Goal: Task Accomplishment & Management: Manage account settings

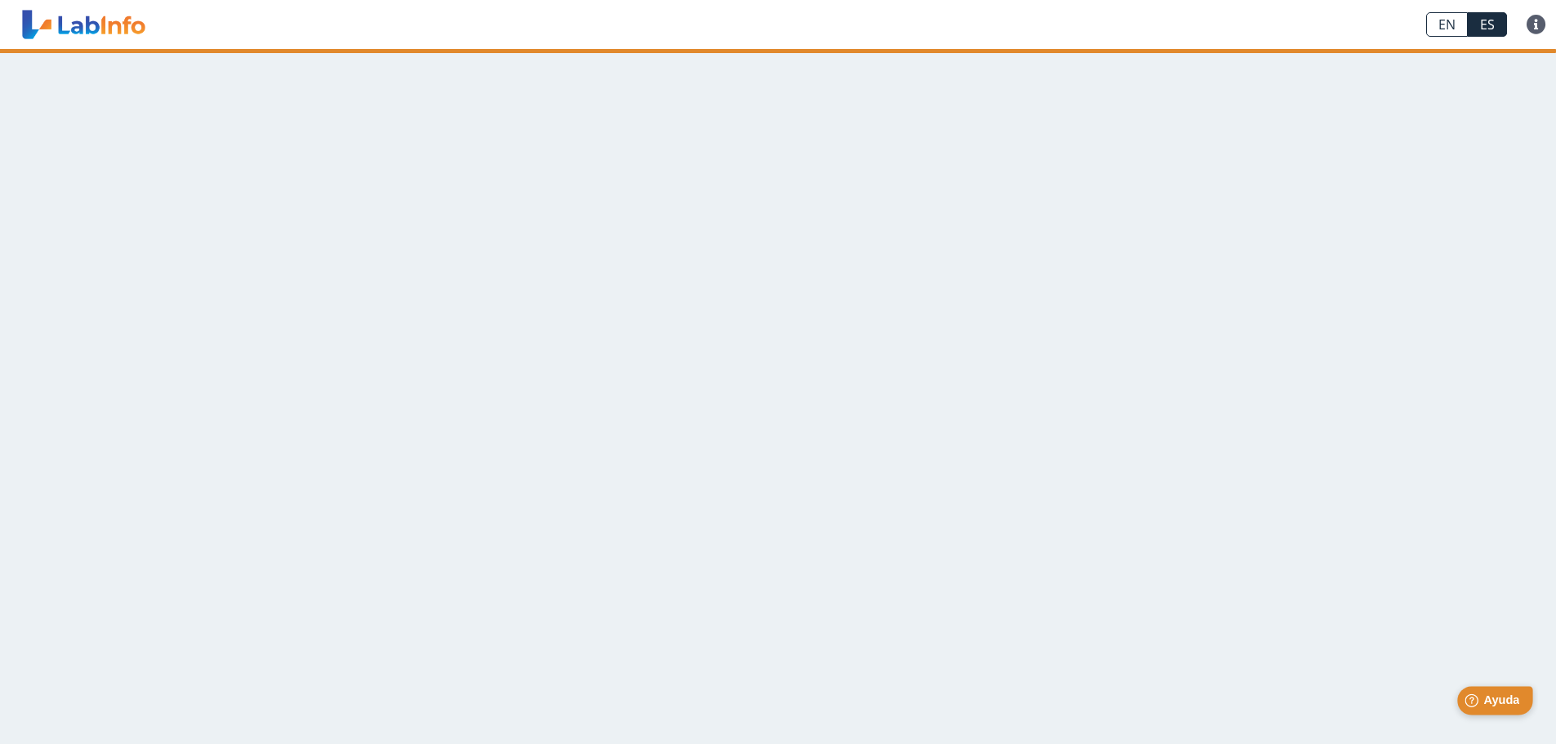
click at [1494, 701] on span "Ayuda" at bounding box center [1501, 700] width 36 height 14
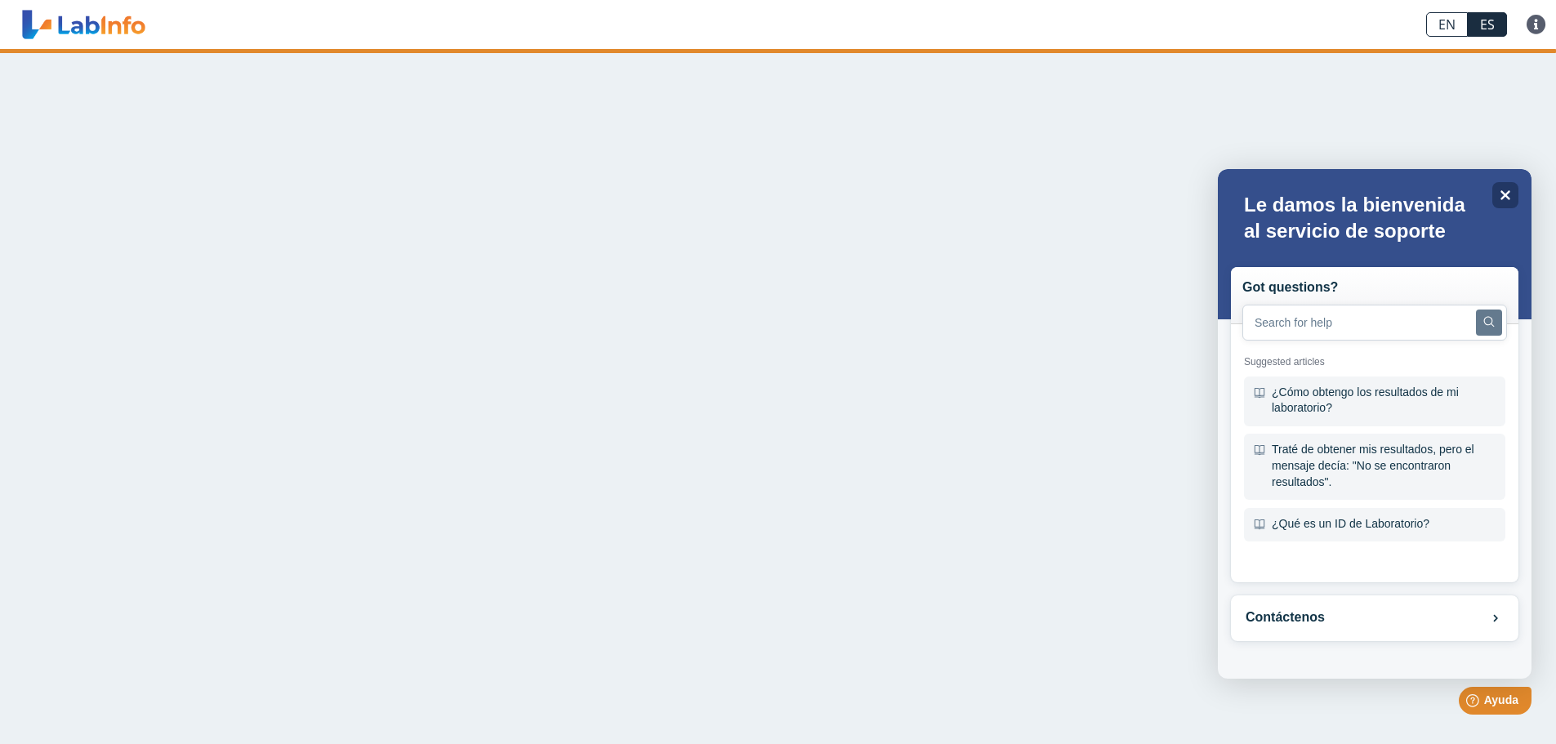
click at [968, 327] on main at bounding box center [778, 396] width 1556 height 695
click at [1509, 196] on icon "Close" at bounding box center [1505, 195] width 12 height 12
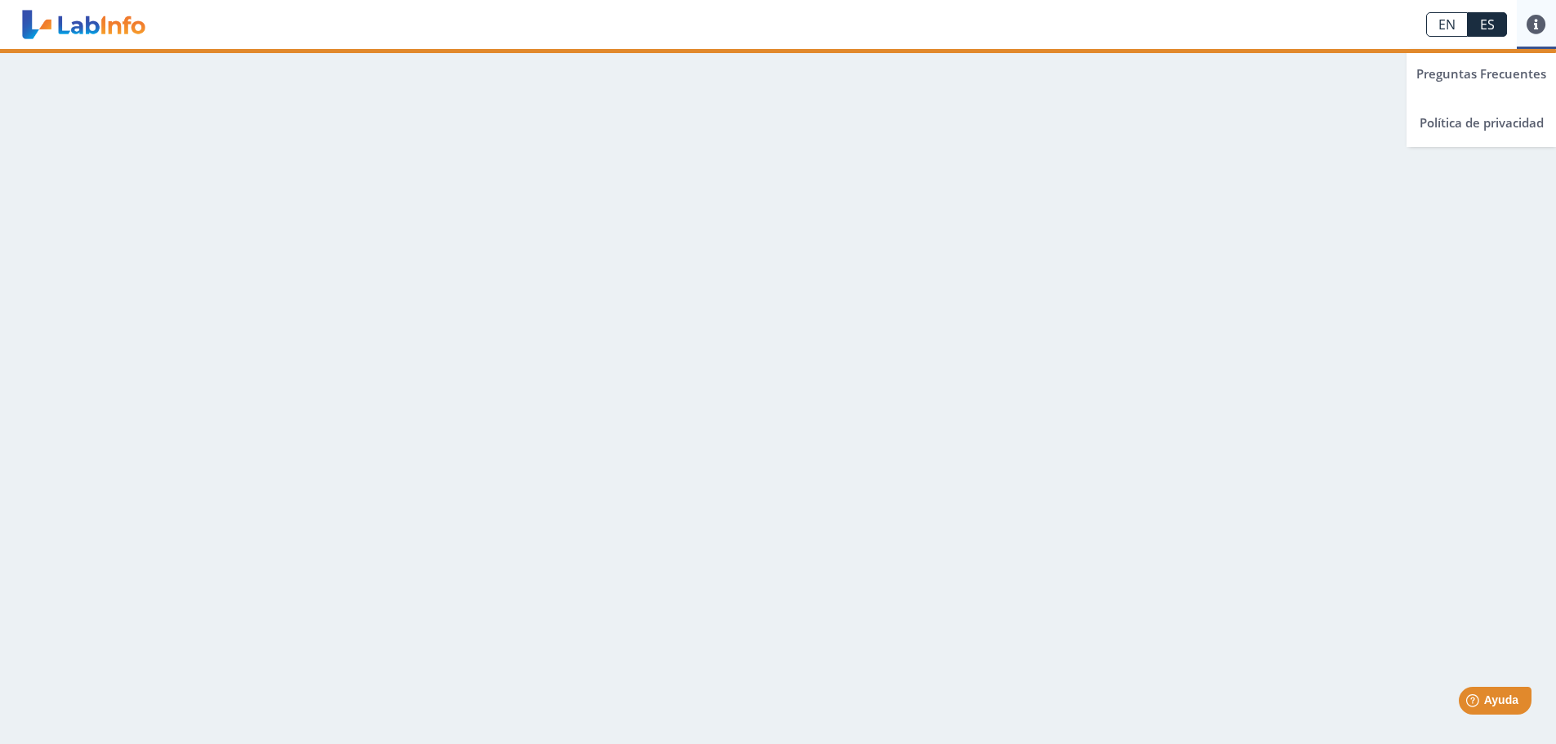
click at [1536, 25] on link at bounding box center [1536, 25] width 39 height 20
drag, startPoint x: 1157, startPoint y: 162, endPoint x: 1145, endPoint y: 163, distance: 12.3
click at [1151, 163] on main at bounding box center [778, 396] width 1556 height 695
click at [98, 20] on link at bounding box center [83, 24] width 135 height 41
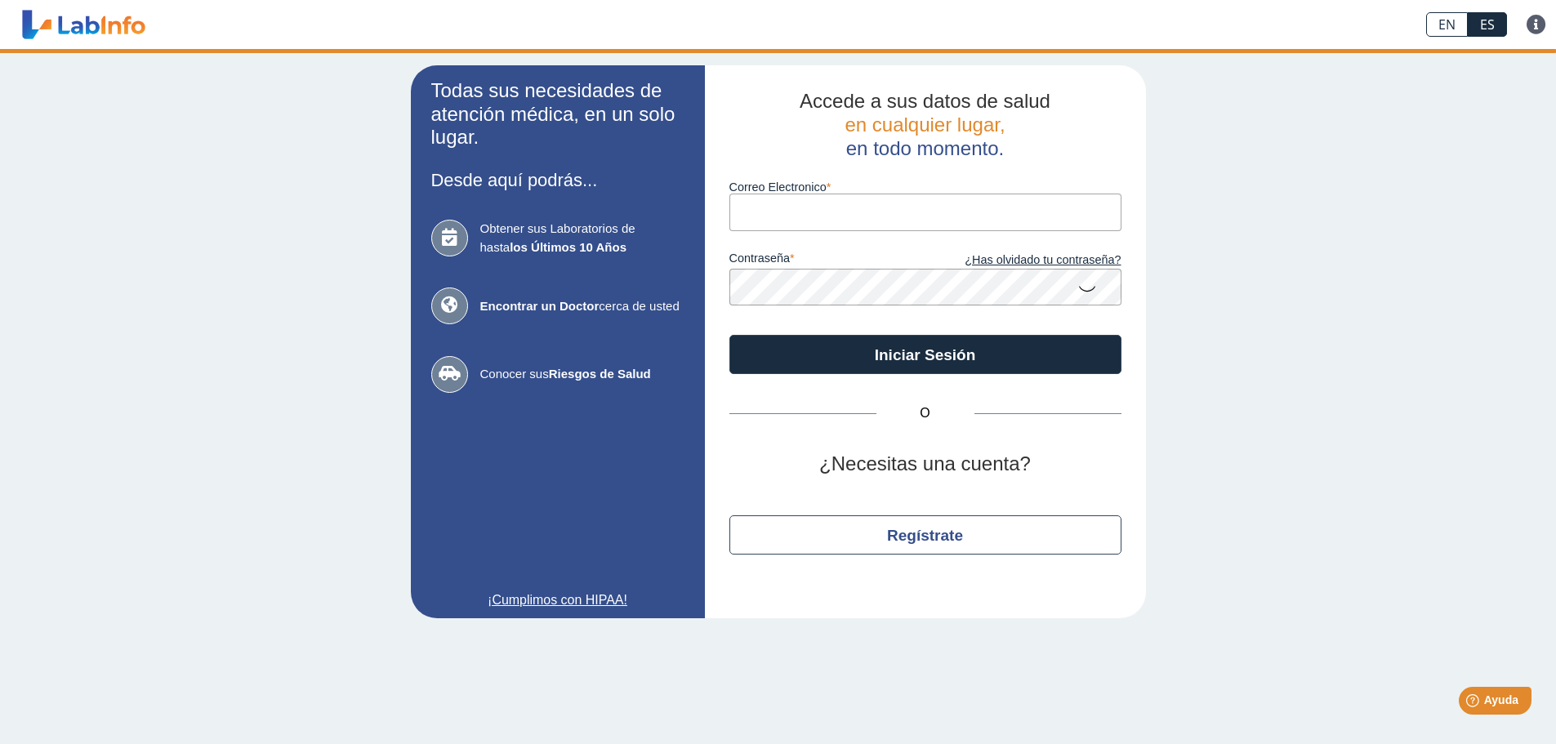
click at [861, 219] on input "Correo Electronico" at bounding box center [925, 212] width 392 height 37
type input "[PERSON_NAME][EMAIL_ADDRESS][DOMAIN_NAME]"
click at [1086, 285] on icon at bounding box center [1087, 288] width 20 height 32
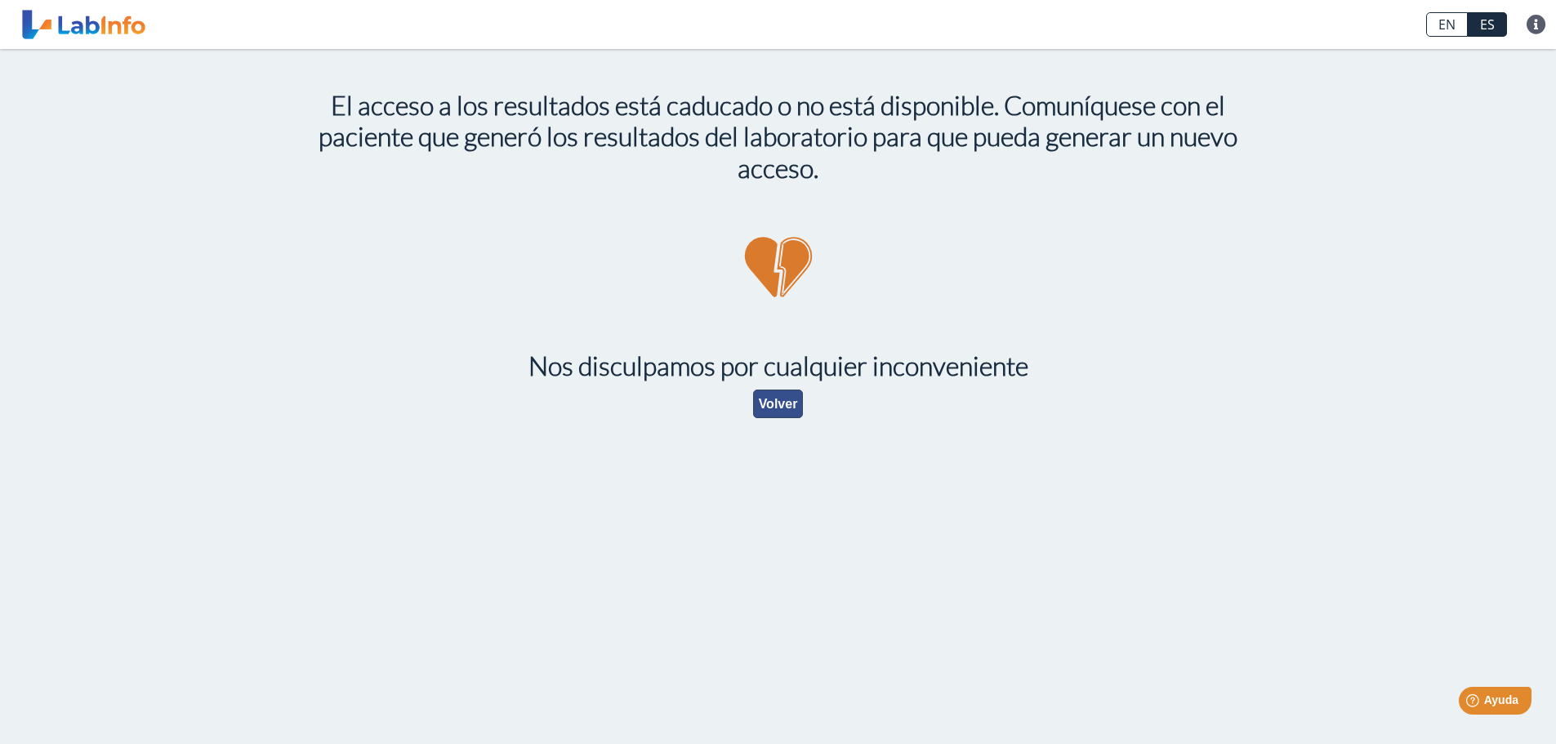
click at [791, 404] on button "Volver" at bounding box center [778, 404] width 51 height 29
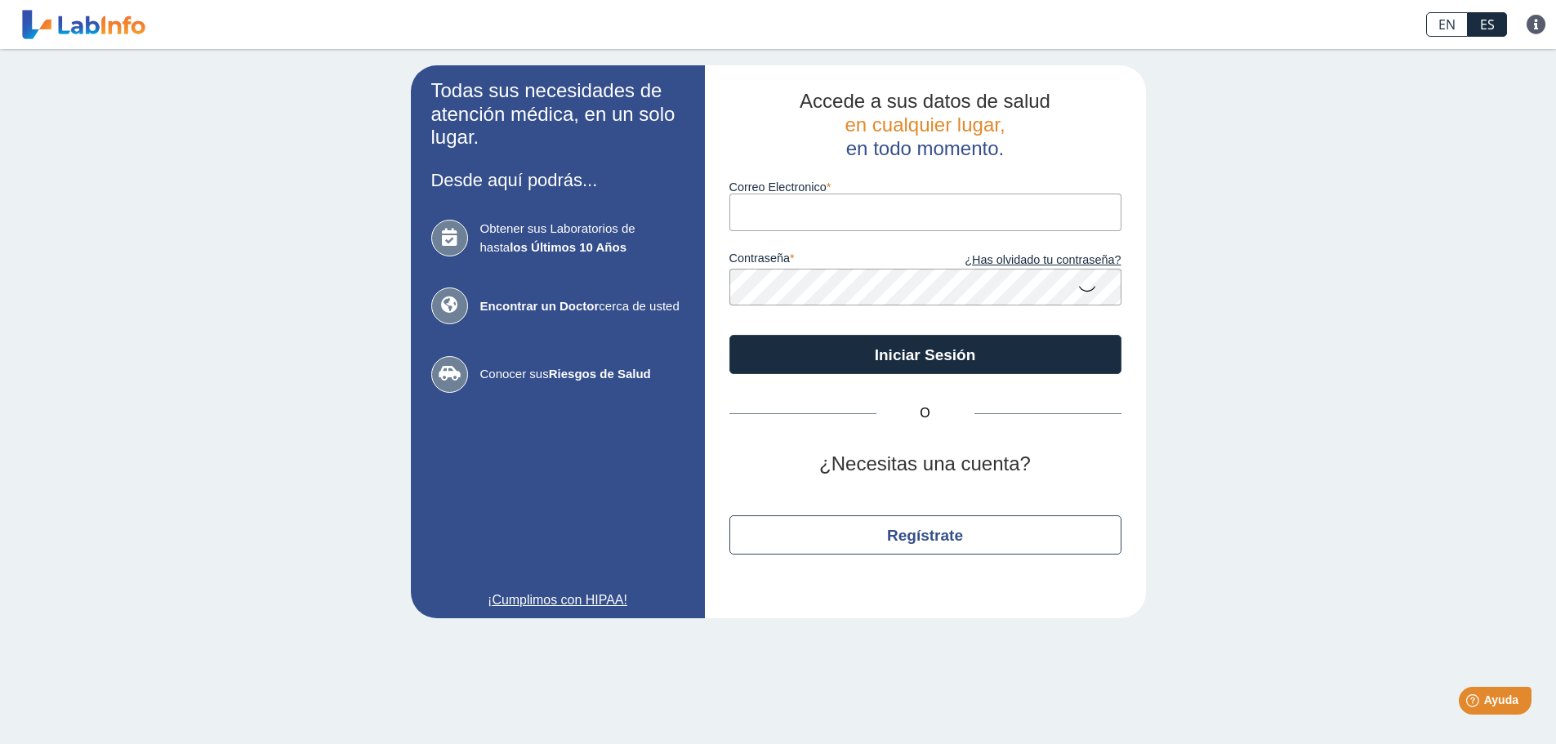
click at [807, 220] on input "Correo Electronico" at bounding box center [925, 212] width 392 height 37
type input "[PERSON_NAME][EMAIL_ADDRESS][DOMAIN_NAME]"
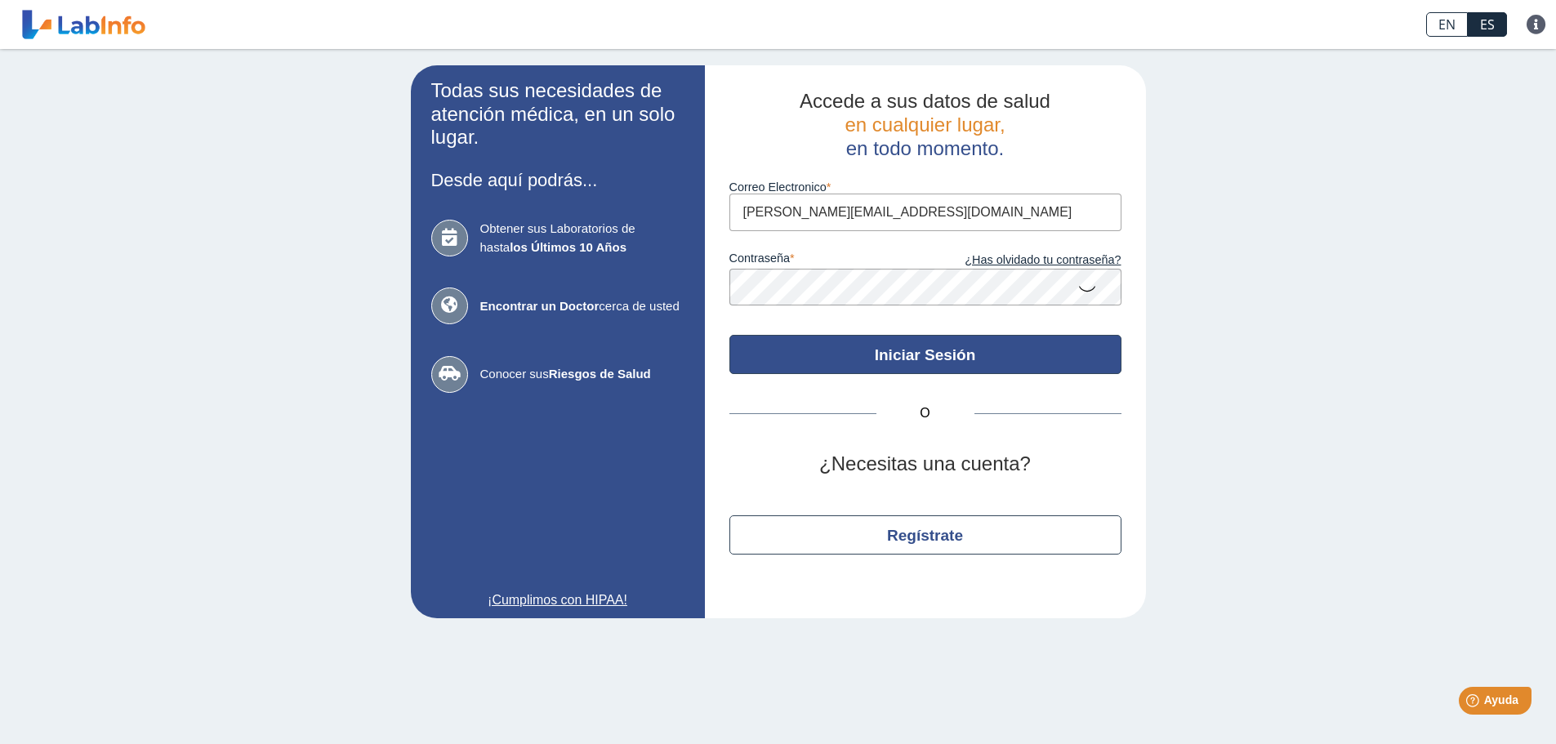
click at [968, 351] on button "Iniciar Sesión" at bounding box center [925, 354] width 392 height 39
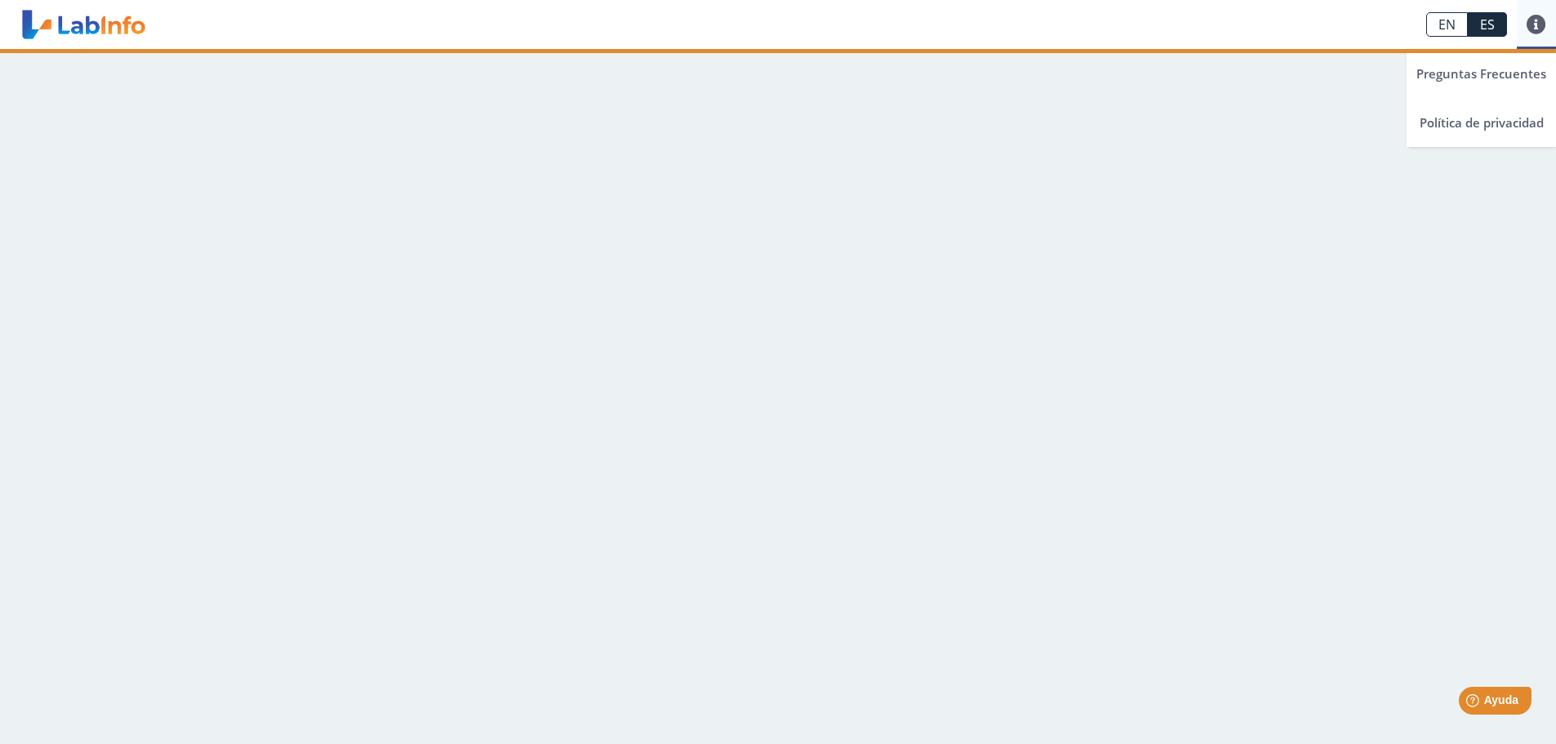
click at [1536, 21] on link at bounding box center [1536, 25] width 39 height 20
click at [1297, 115] on main at bounding box center [778, 396] width 1556 height 695
click at [1504, 702] on span "Ayuda" at bounding box center [1501, 700] width 36 height 14
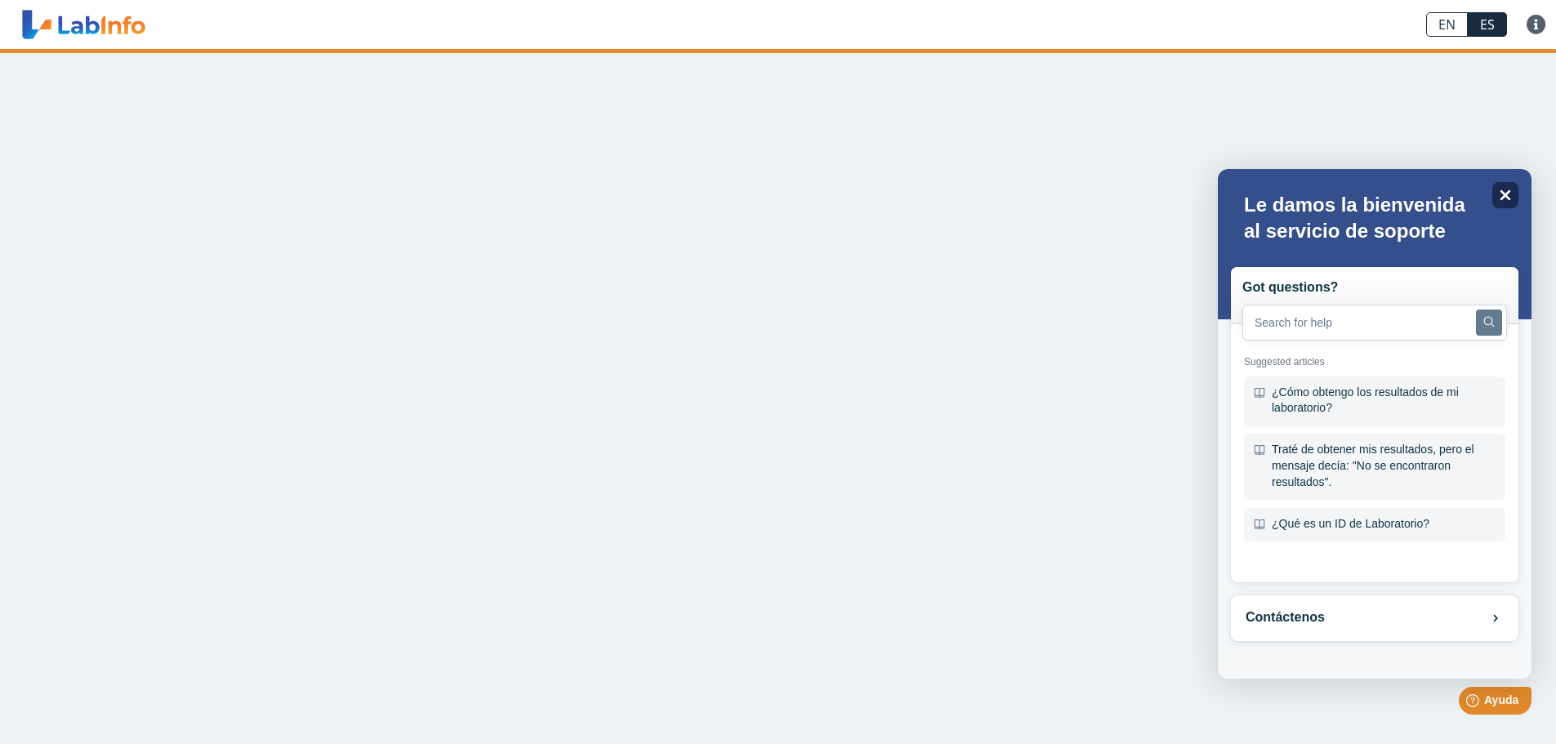
click at [1508, 194] on icon at bounding box center [1505, 195] width 11 height 11
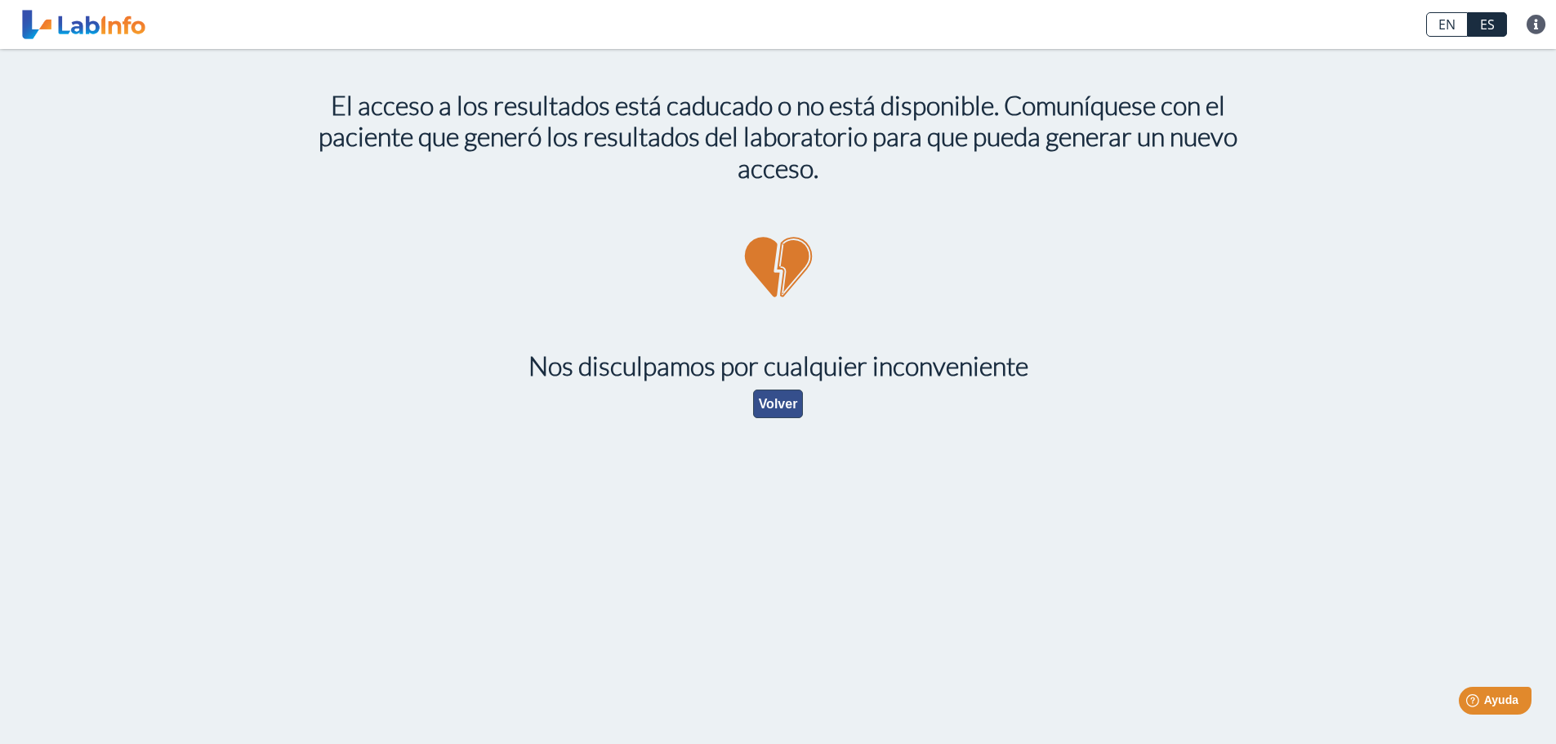
click at [784, 409] on button "Volver" at bounding box center [778, 404] width 51 height 29
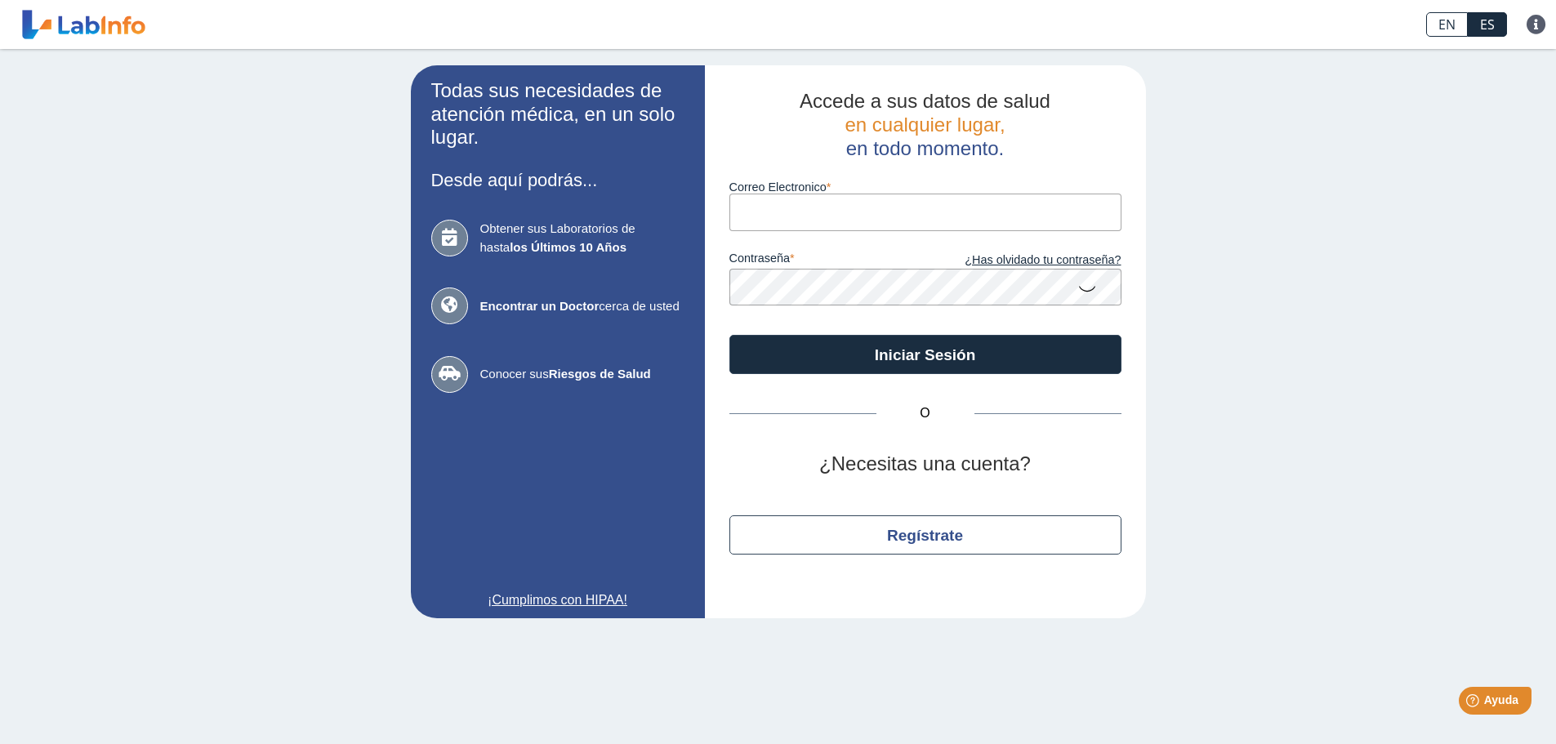
click at [811, 198] on input "Correo Electronico" at bounding box center [925, 212] width 392 height 37
click at [1072, 317] on form "Correo Electronico contraseña ¿Has olvidado tu contraseña? Iniciar Sesión" at bounding box center [925, 267] width 392 height 214
click at [895, 209] on input "Correo Electronico" at bounding box center [925, 212] width 392 height 37
type input "[PERSON_NAME][EMAIL_ADDRESS][DOMAIN_NAME]"
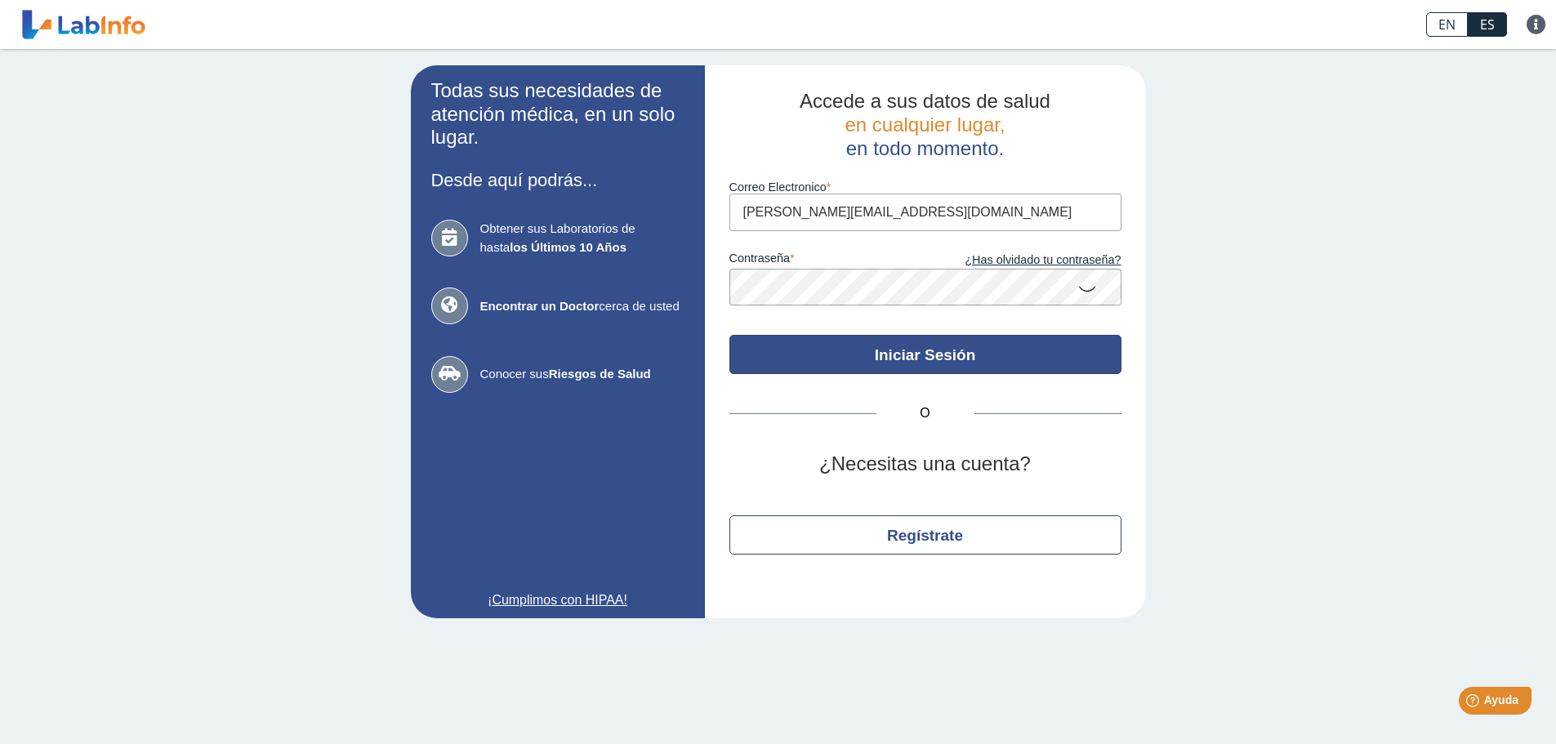
click at [931, 366] on button "Iniciar Sesión" at bounding box center [925, 354] width 392 height 39
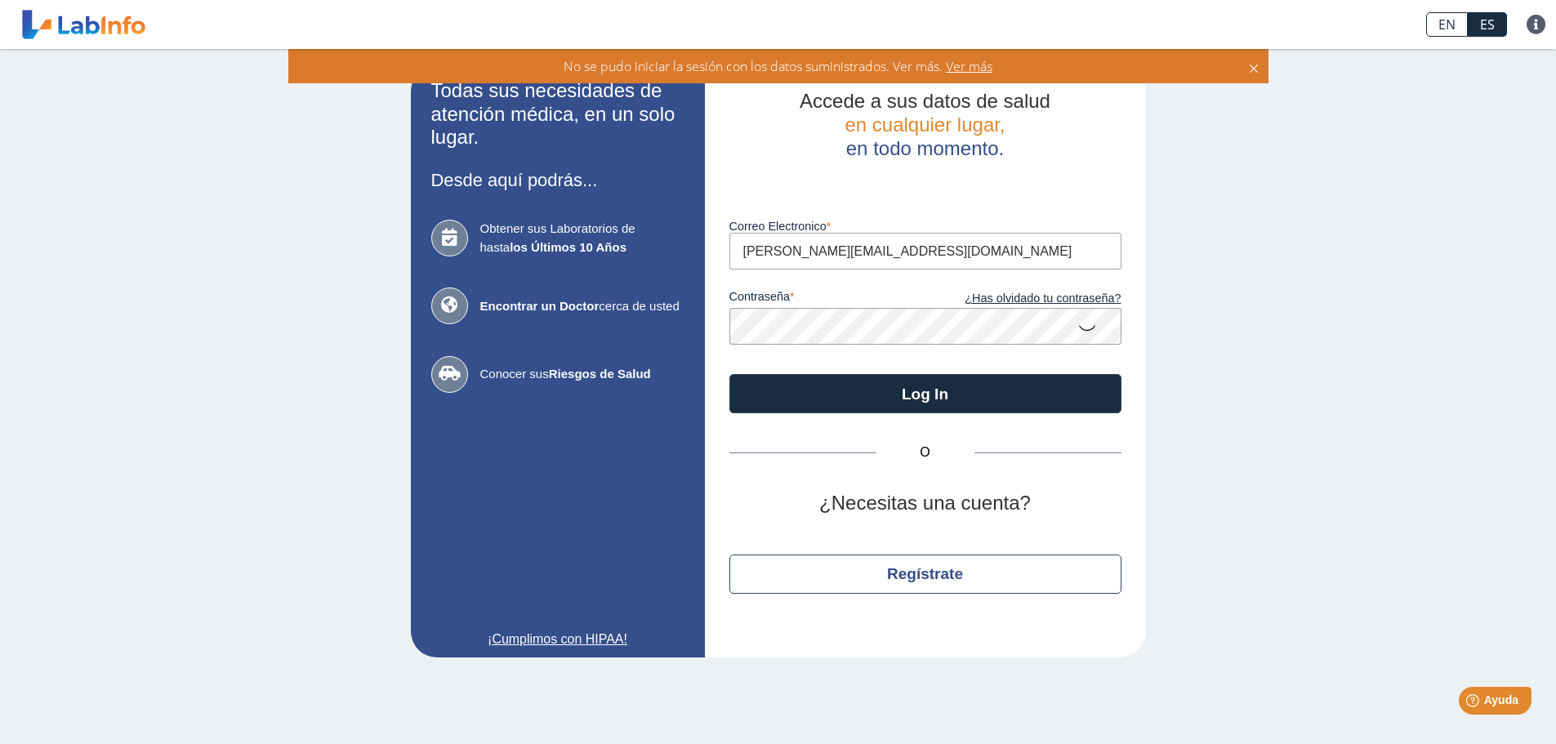
click at [1082, 328] on icon at bounding box center [1087, 327] width 20 height 32
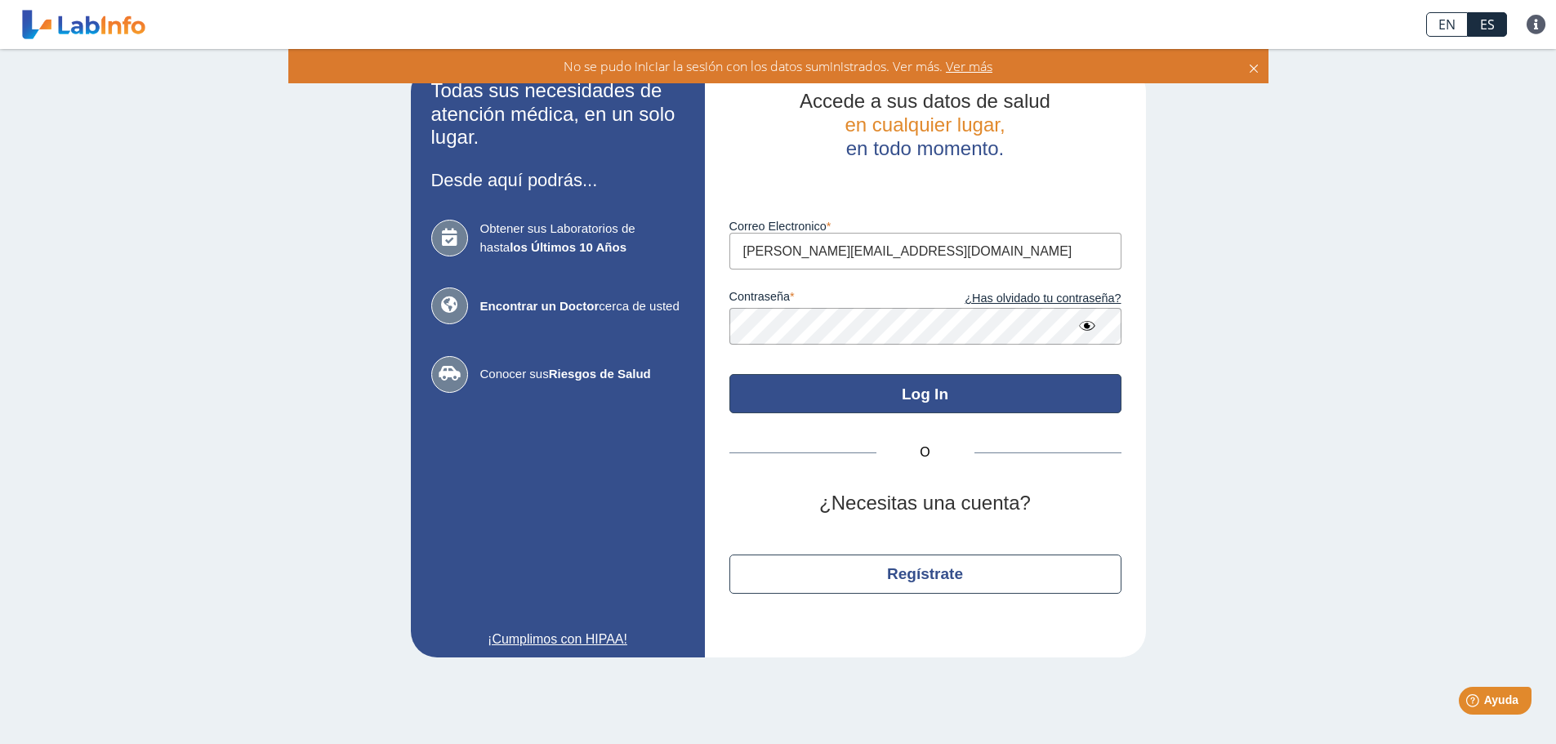
click at [845, 385] on button "Log In" at bounding box center [925, 393] width 392 height 39
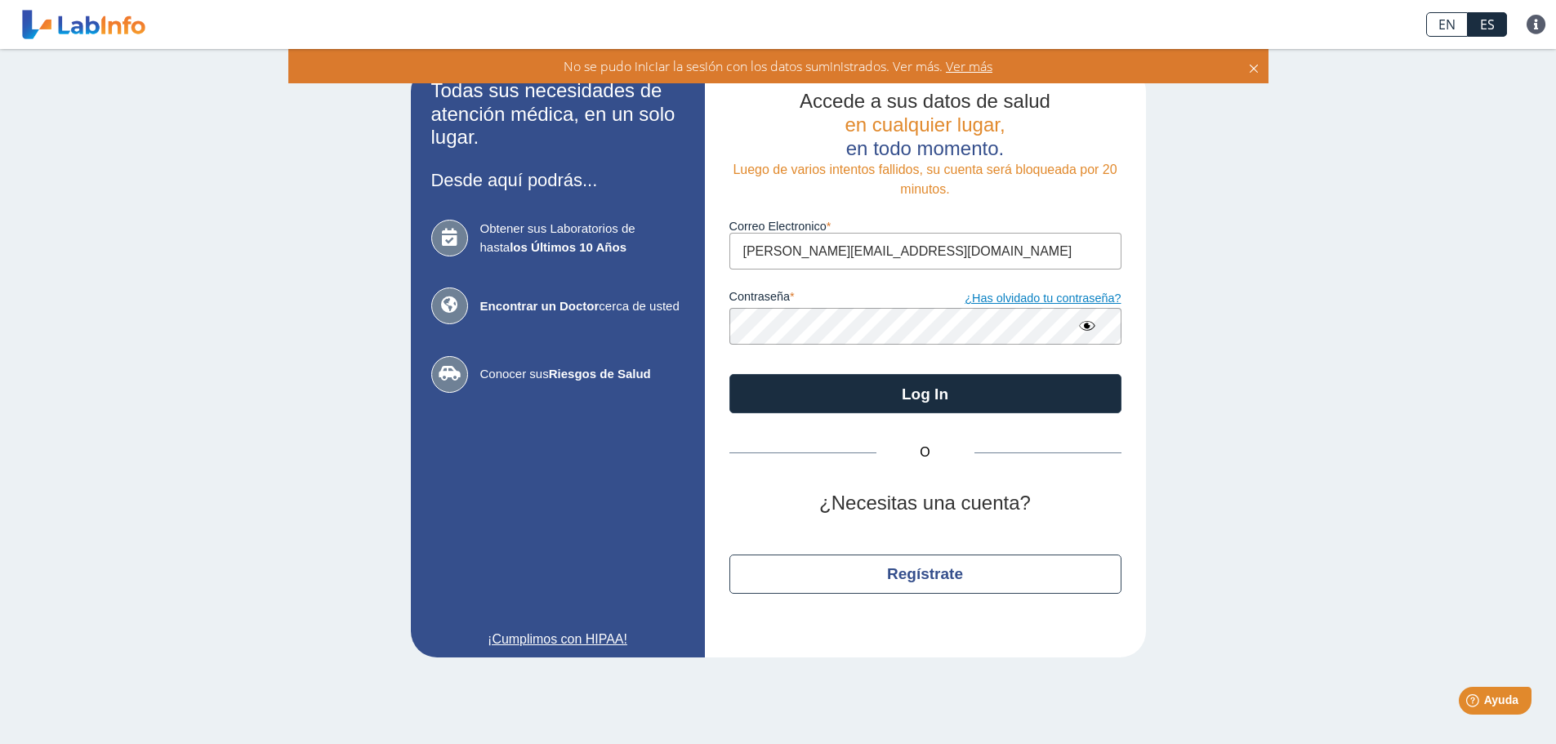
click at [1046, 301] on link "¿Has olvidado tu contraseña?" at bounding box center [1023, 299] width 196 height 18
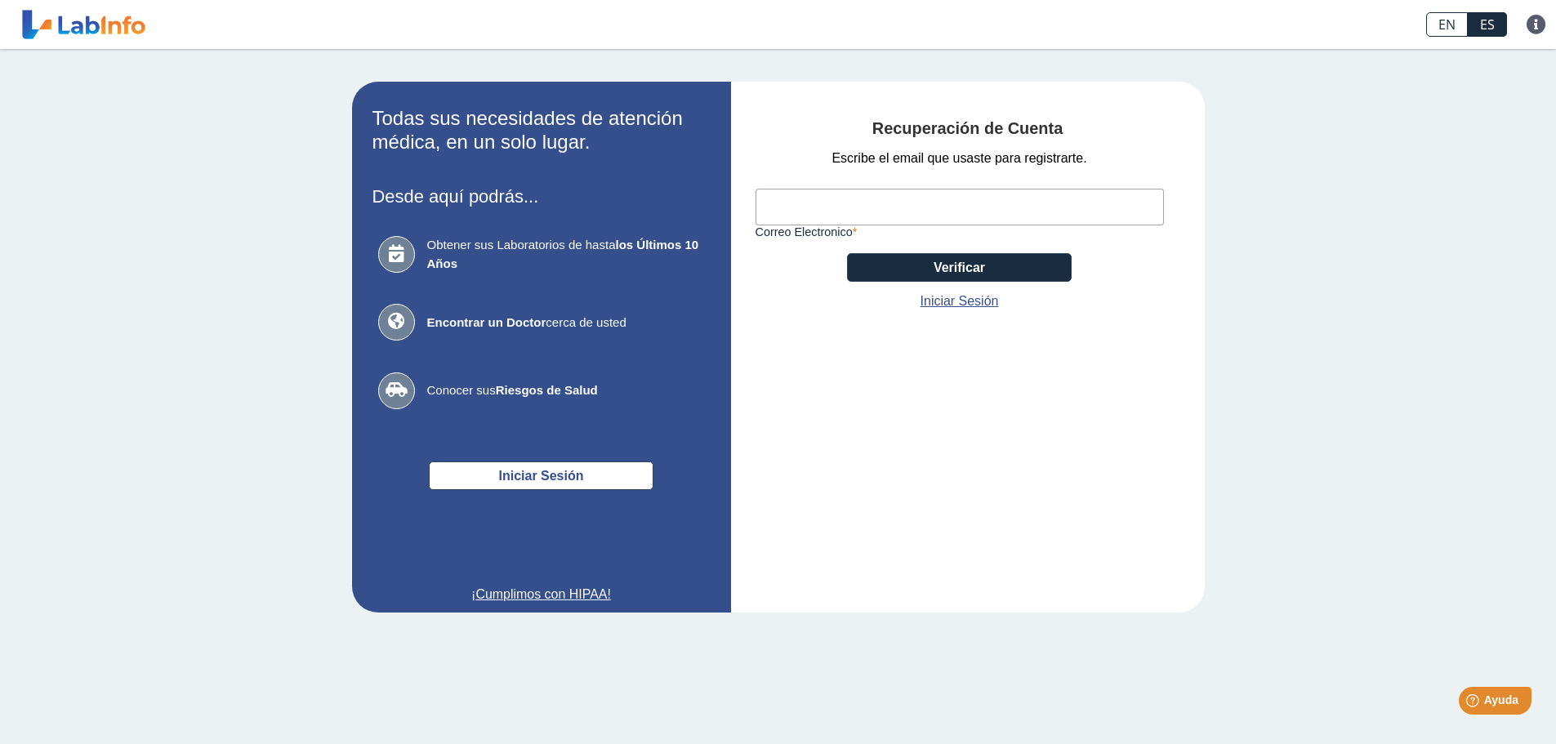
click at [904, 206] on input "Correo Electronico" at bounding box center [960, 207] width 408 height 37
type input "[PERSON_NAME][EMAIL_ADDRESS][DOMAIN_NAME]"
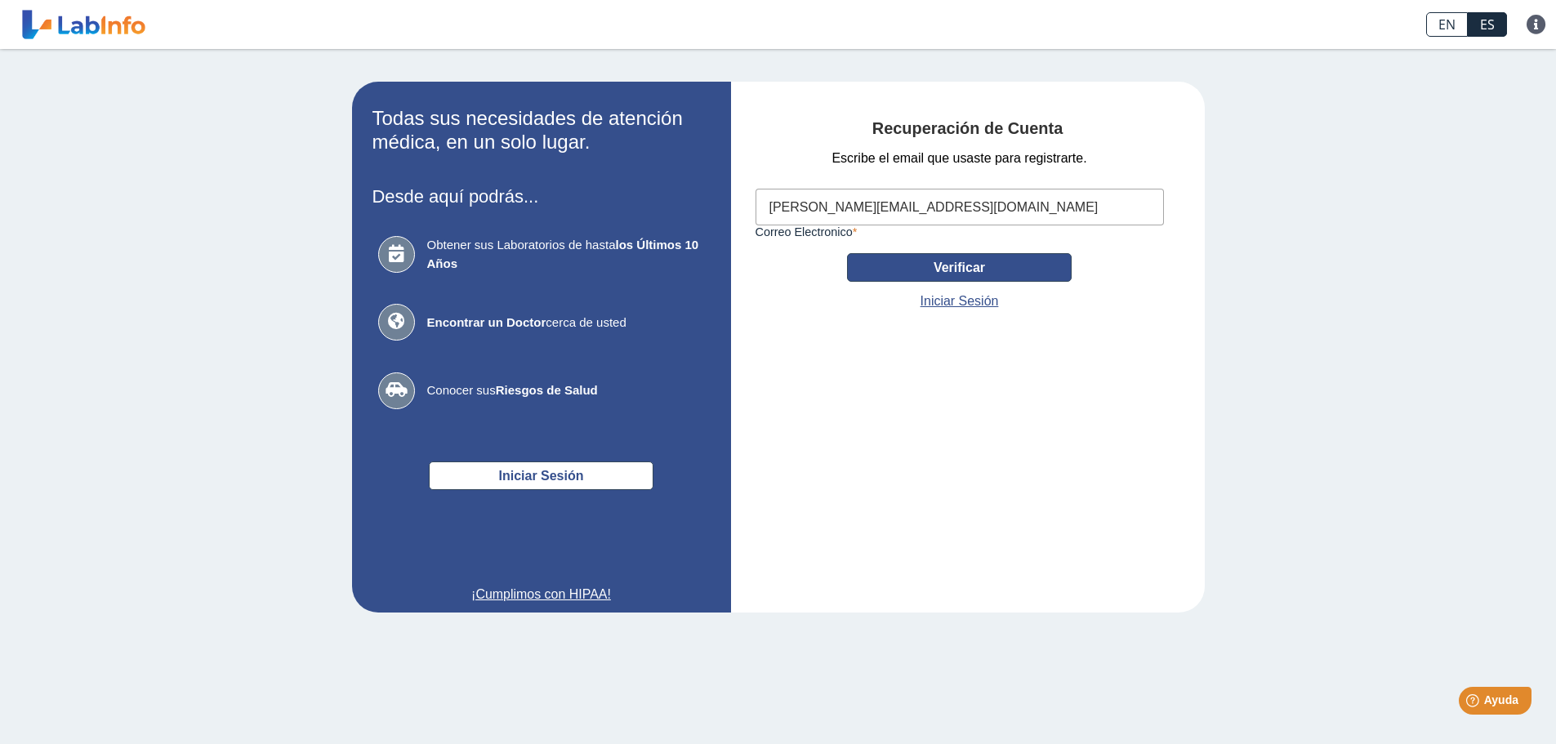
click at [958, 270] on button "Verificar" at bounding box center [959, 267] width 225 height 29
